Goal: Obtain resource: Obtain resource

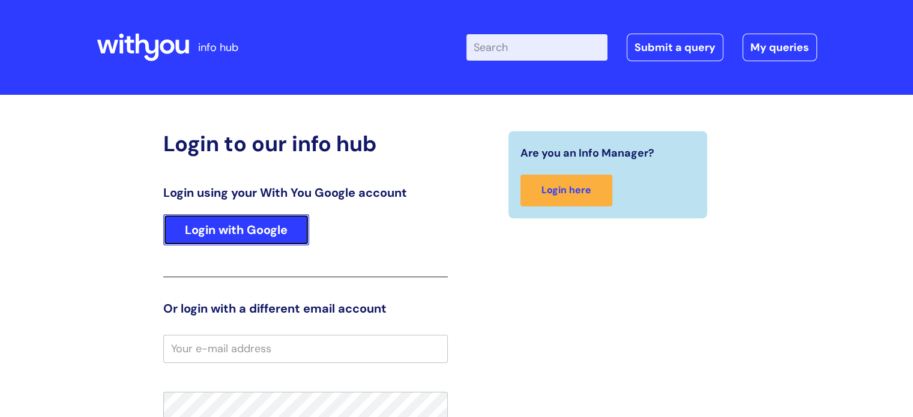
click at [269, 242] on link "Login with Google" at bounding box center [236, 229] width 146 height 31
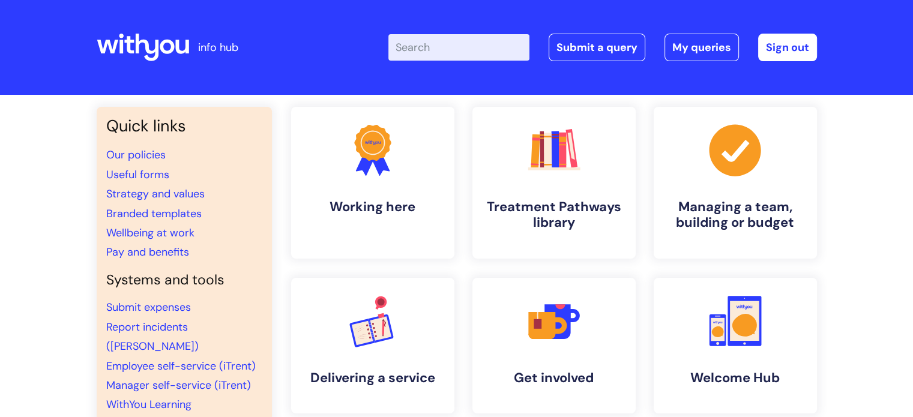
click at [448, 51] on input "Enter your search term here..." at bounding box center [458, 47] width 141 height 26
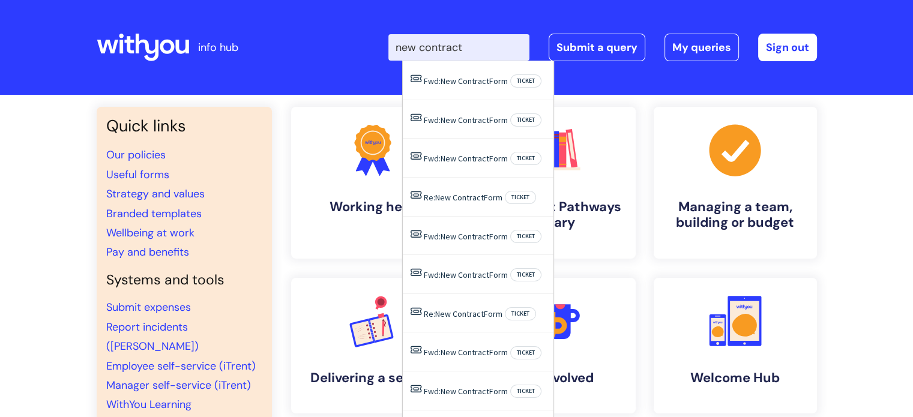
type input "new contract"
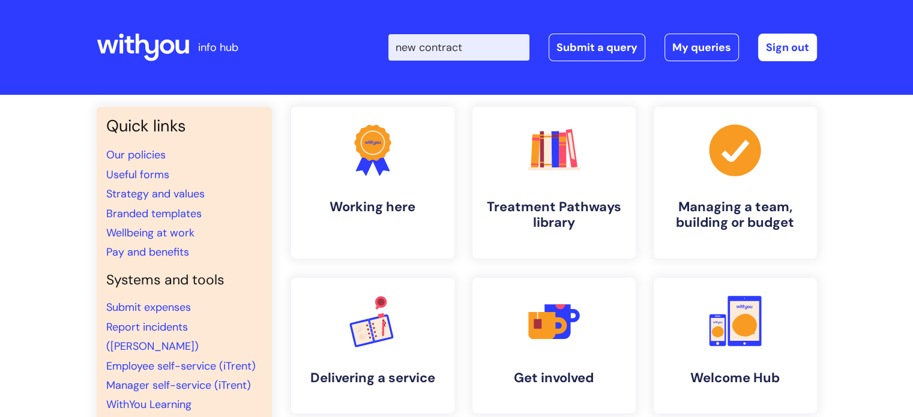
drag, startPoint x: 912, startPoint y: 86, endPoint x: 921, endPoint y: 126, distance: 41.2
click at [912, 126] on html "info hub Enter your search term here... new contract Search Submit a query My q…" at bounding box center [456, 208] width 913 height 417
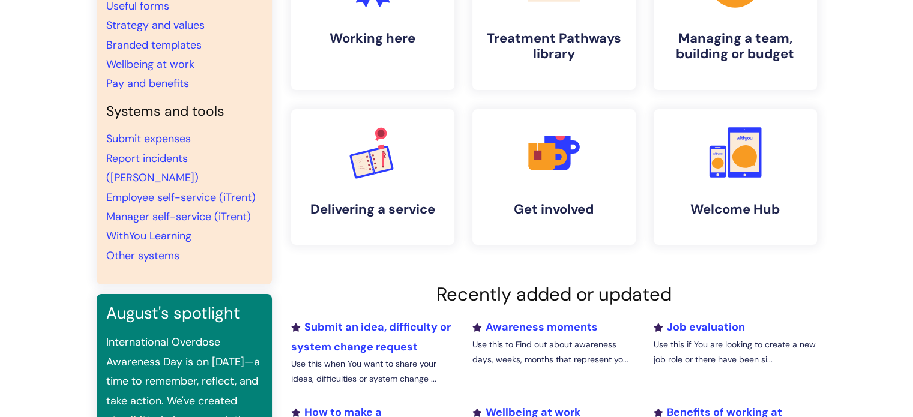
scroll to position [142, 0]
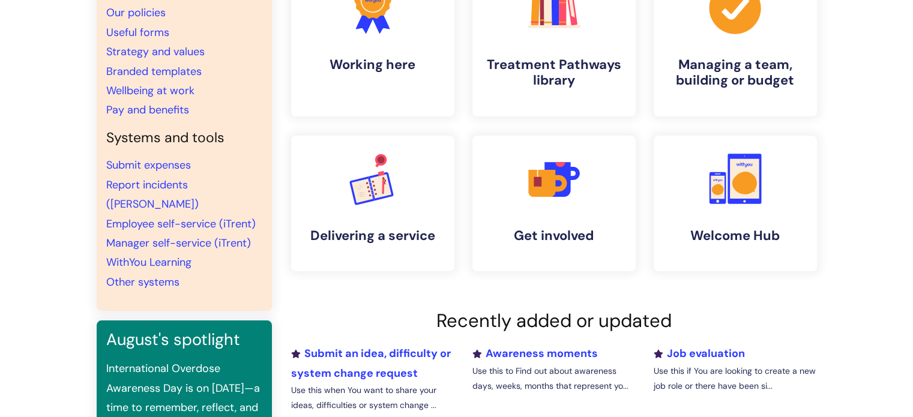
click at [265, 156] on div "Quick links Our policies Useful forms Strategy and values Branded templates Wel…" at bounding box center [184, 138] width 175 height 346
click at [144, 29] on link "Useful forms" at bounding box center [137, 32] width 63 height 14
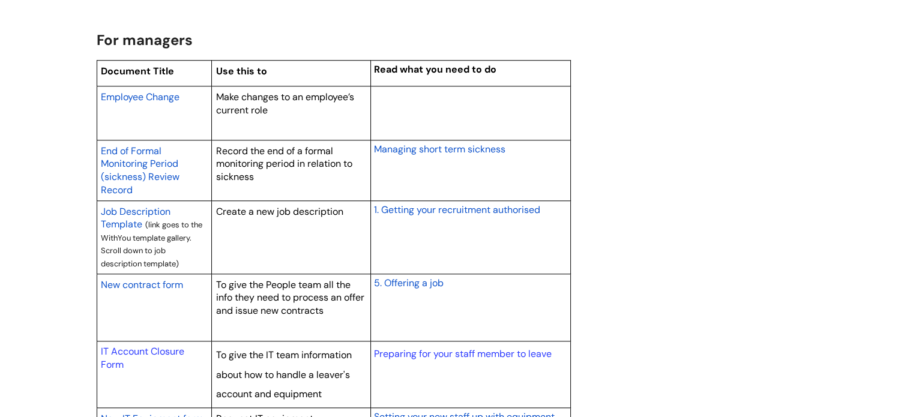
scroll to position [965, 0]
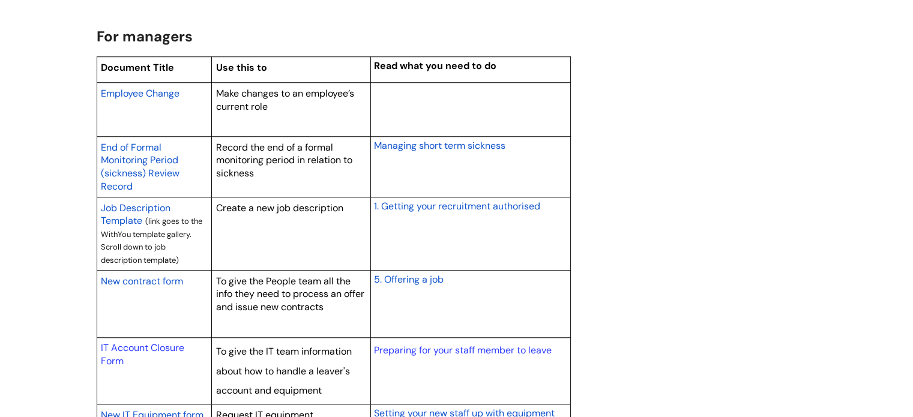
click at [154, 280] on span "New contract form" at bounding box center [142, 281] width 82 height 13
